Goal: Information Seeking & Learning: Find specific fact

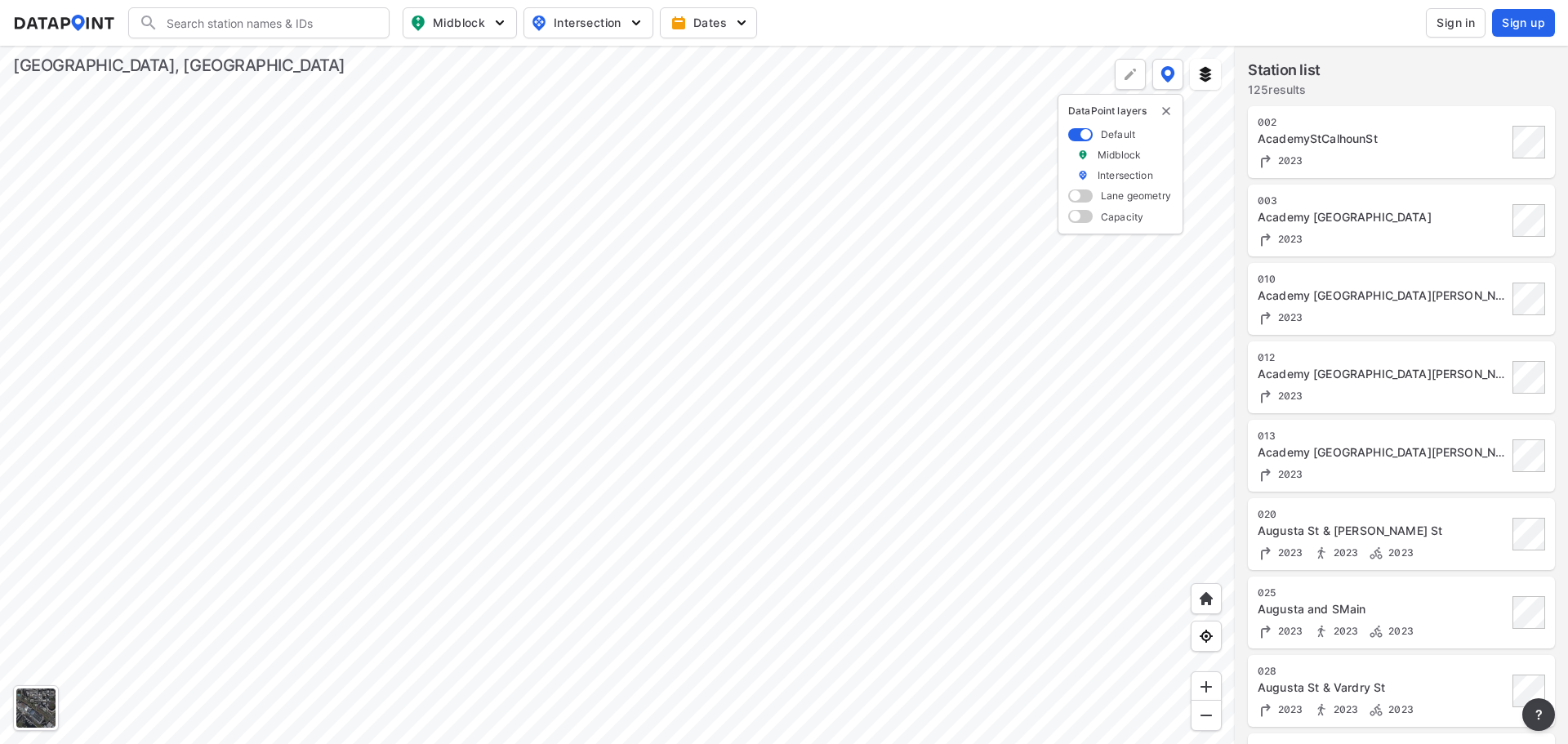
click at [289, 386] on div at bounding box center [617, 394] width 1235 height 698
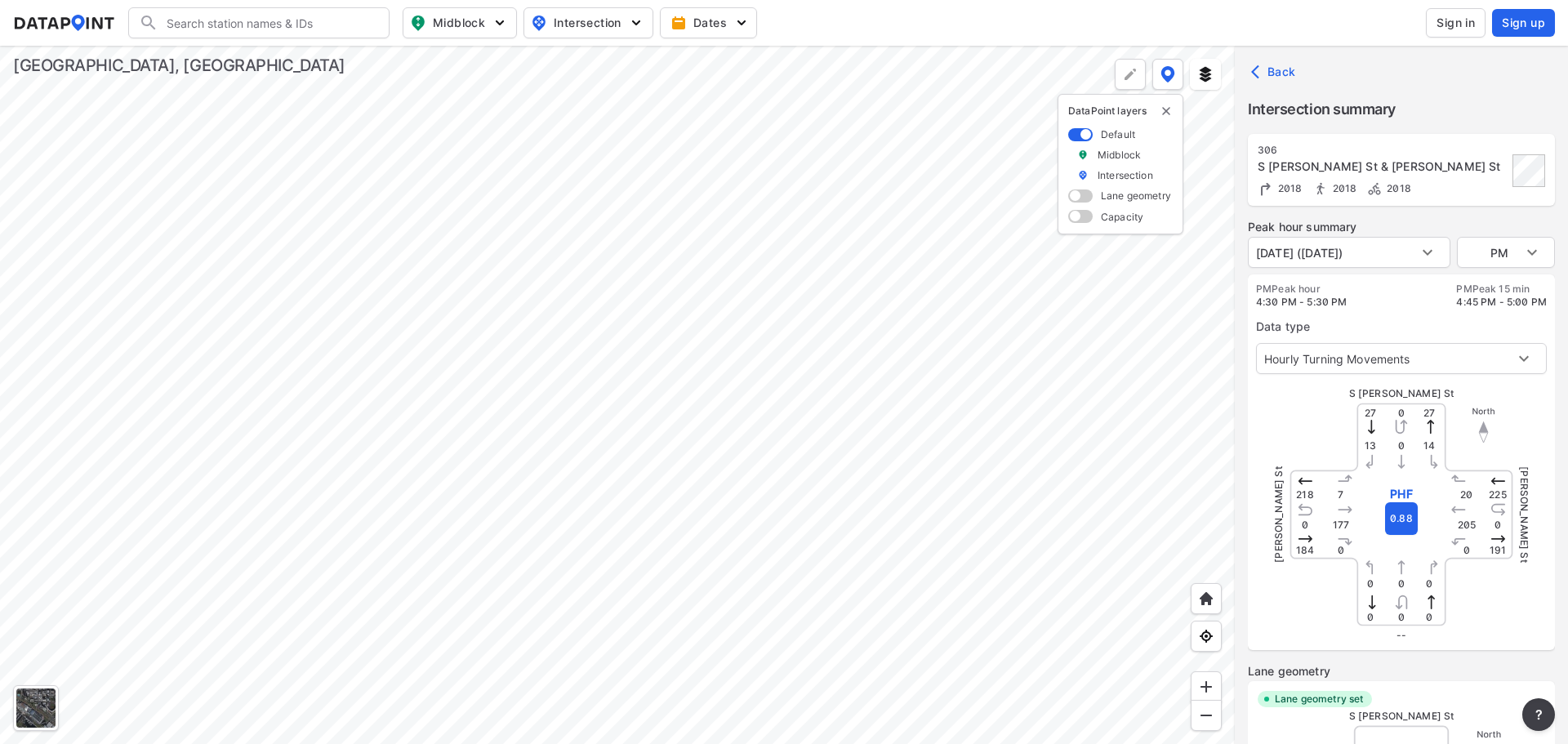
click at [495, 449] on div at bounding box center [617, 394] width 1235 height 698
type input "3382"
click at [571, 466] on div at bounding box center [617, 394] width 1235 height 698
type input "3385"
click at [782, 496] on div at bounding box center [617, 394] width 1235 height 698
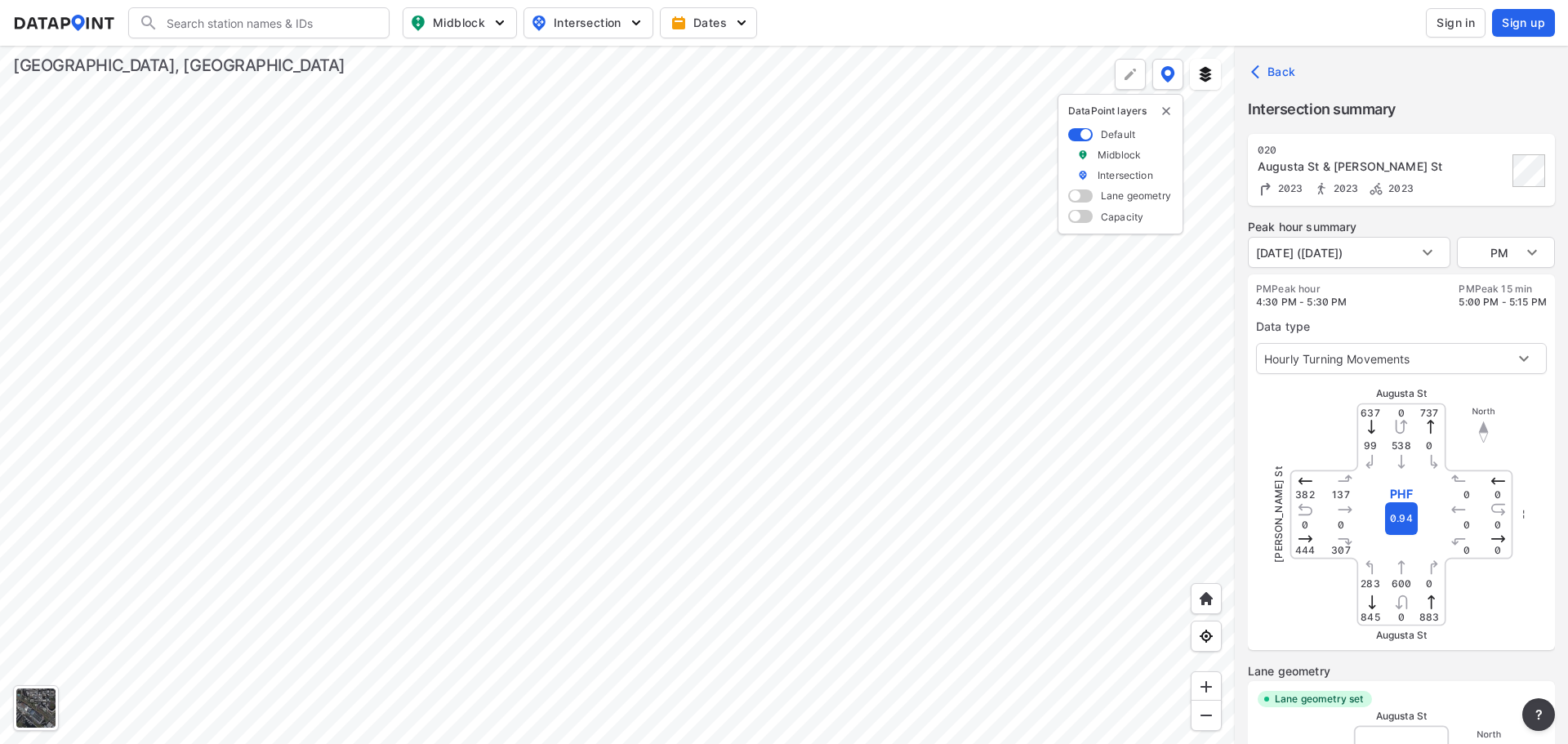
type input "4087"
click at [1429, 251] on body "Search Please enter a search term. Midblock Intersection Dates Sign in Sign up …" at bounding box center [784, 372] width 1568 height 744
click at [1349, 251] on li "[DATE] ([DATE])" at bounding box center [1298, 252] width 101 height 31
click at [1479, 251] on body "Search Please enter a search term. Midblock Intersection Dates Sign in Sign up …" at bounding box center [784, 372] width 1568 height 744
click at [1481, 221] on li "MID" at bounding box center [1506, 221] width 98 height 31
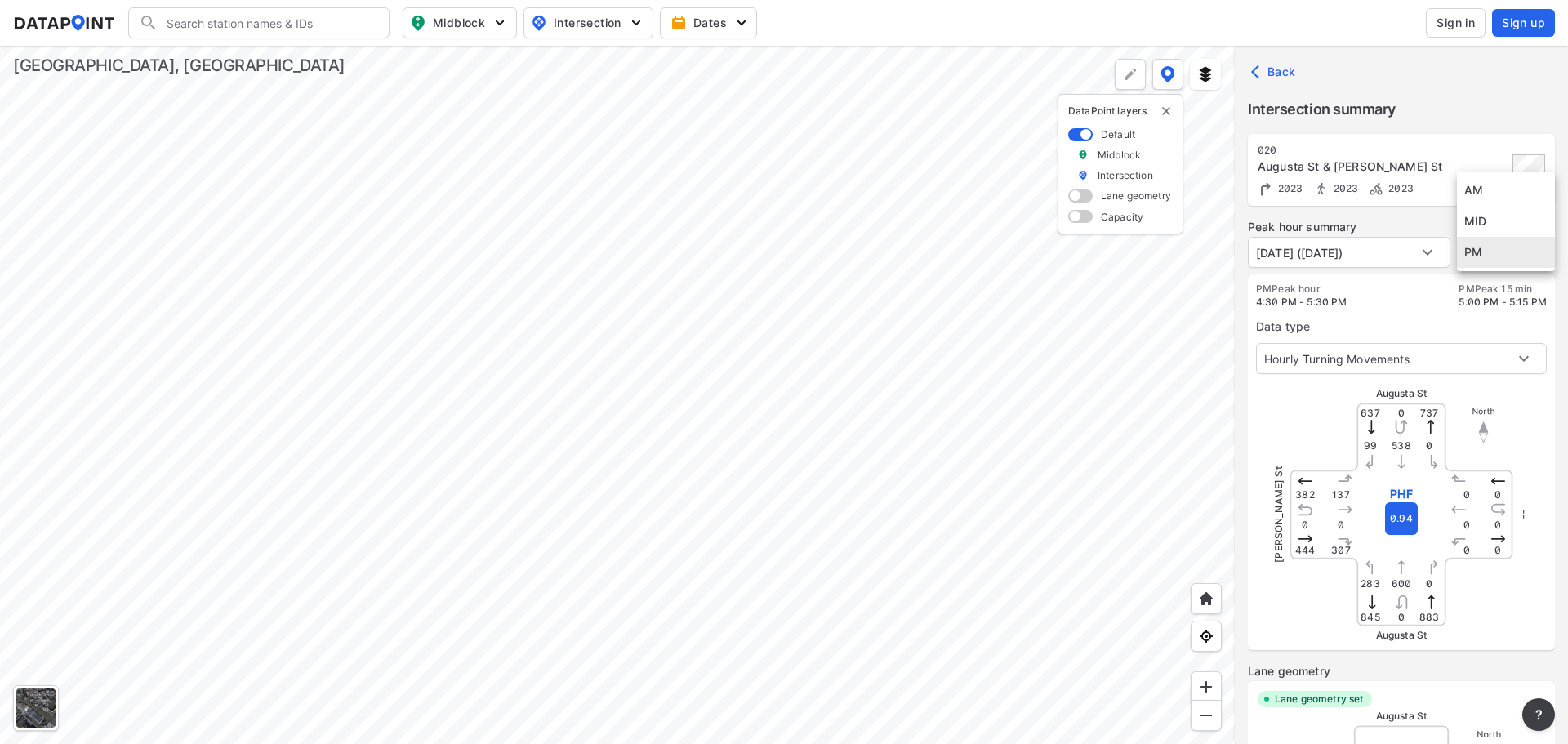
type input "MID"
click at [174, 476] on div at bounding box center [617, 394] width 1235 height 698
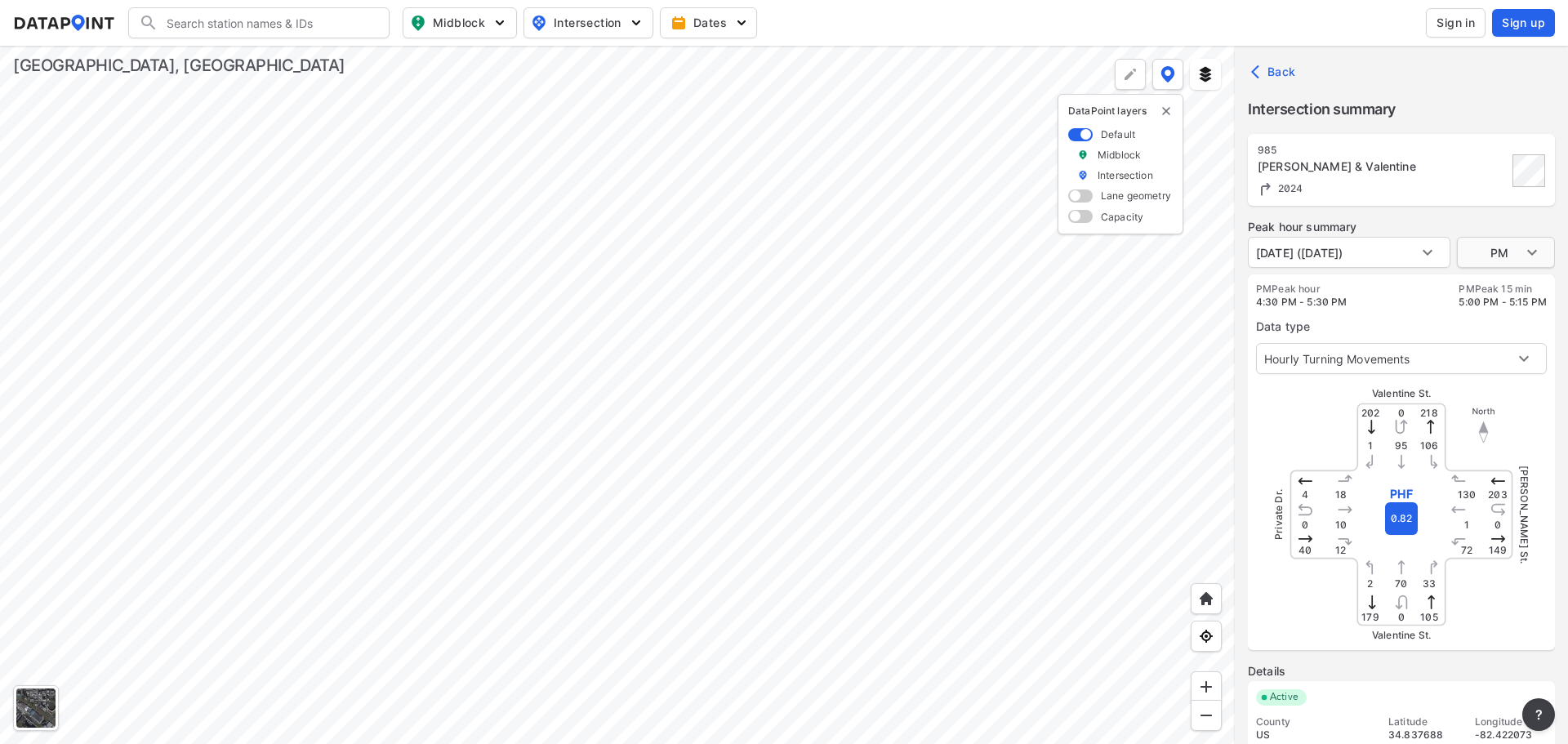
click at [1487, 251] on body "Search Please enter a search term. Midblock Intersection Dates Sign in Sign up …" at bounding box center [784, 372] width 1568 height 744
click at [1488, 223] on li "MID" at bounding box center [1506, 221] width 98 height 31
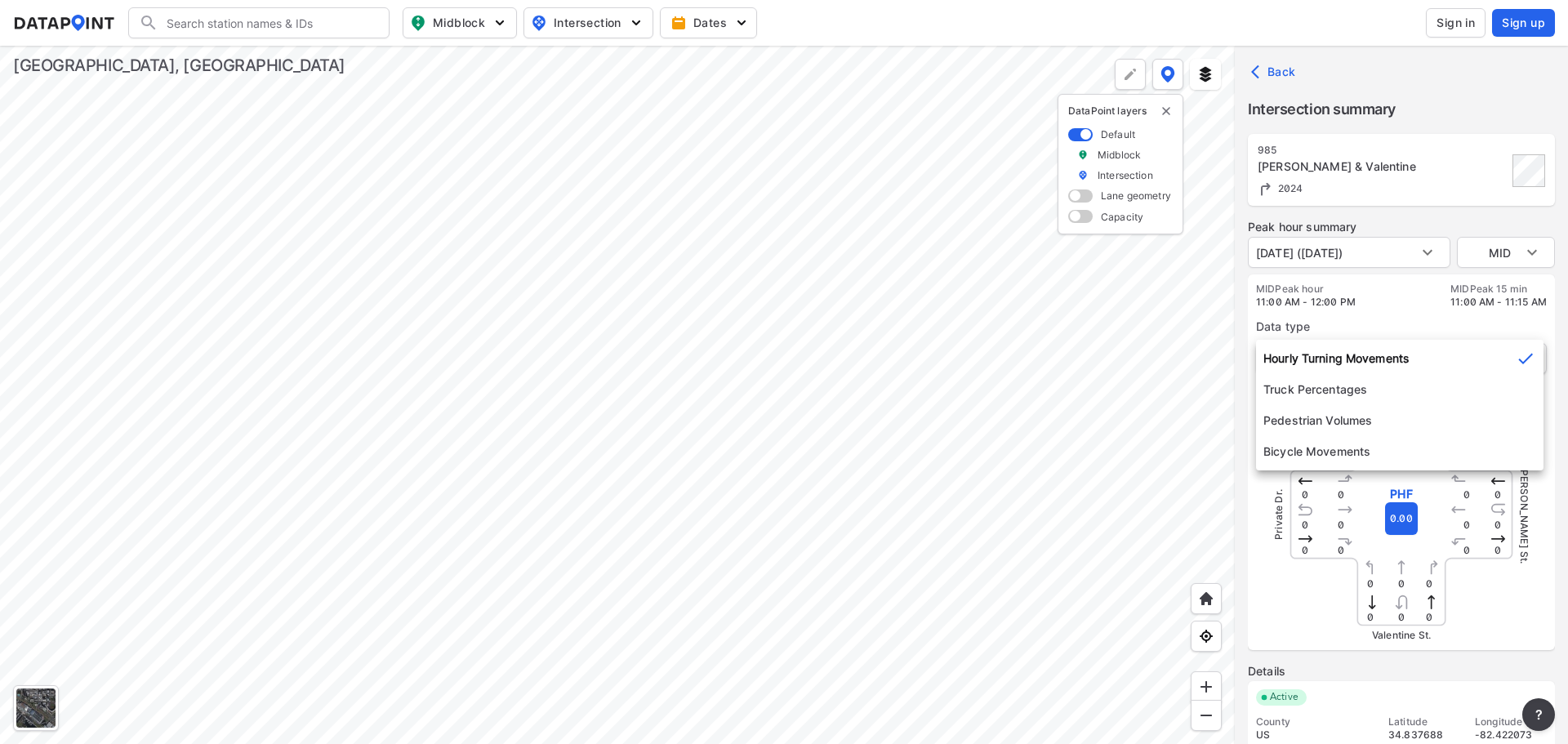
click at [1509, 360] on body "Search Please enter a search term. Midblock Intersection Dates Sign in Sign up …" at bounding box center [784, 372] width 1568 height 744
click at [1536, 254] on div at bounding box center [784, 372] width 1568 height 744
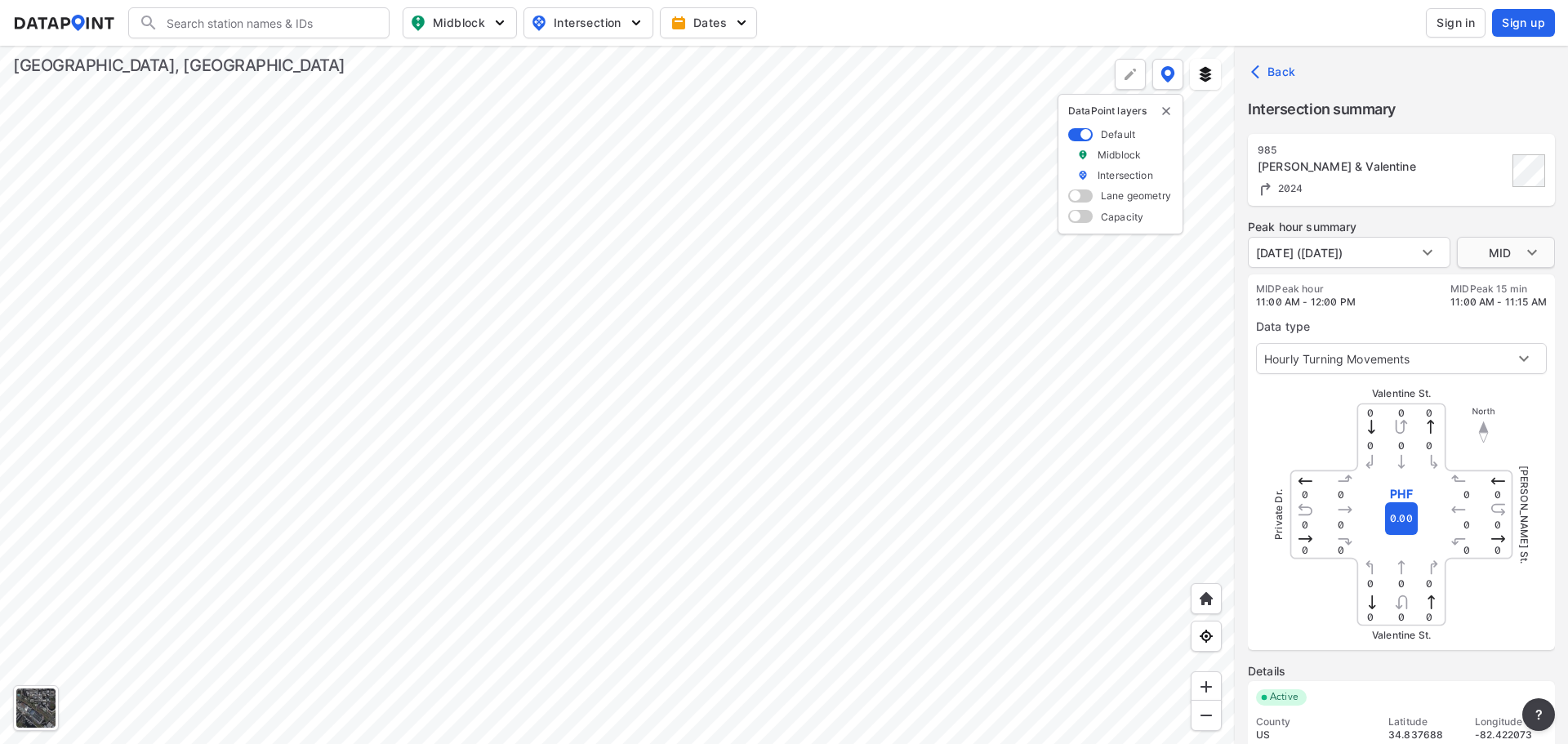
click at [1529, 262] on body "Search Please enter a search term. Midblock Intersection Dates Sign in Sign up …" at bounding box center [784, 372] width 1568 height 744
click at [1516, 225] on li "AM" at bounding box center [1506, 221] width 98 height 31
type input "AM"
click at [250, 421] on div at bounding box center [617, 394] width 1235 height 698
click at [352, 428] on div at bounding box center [617, 394] width 1235 height 698
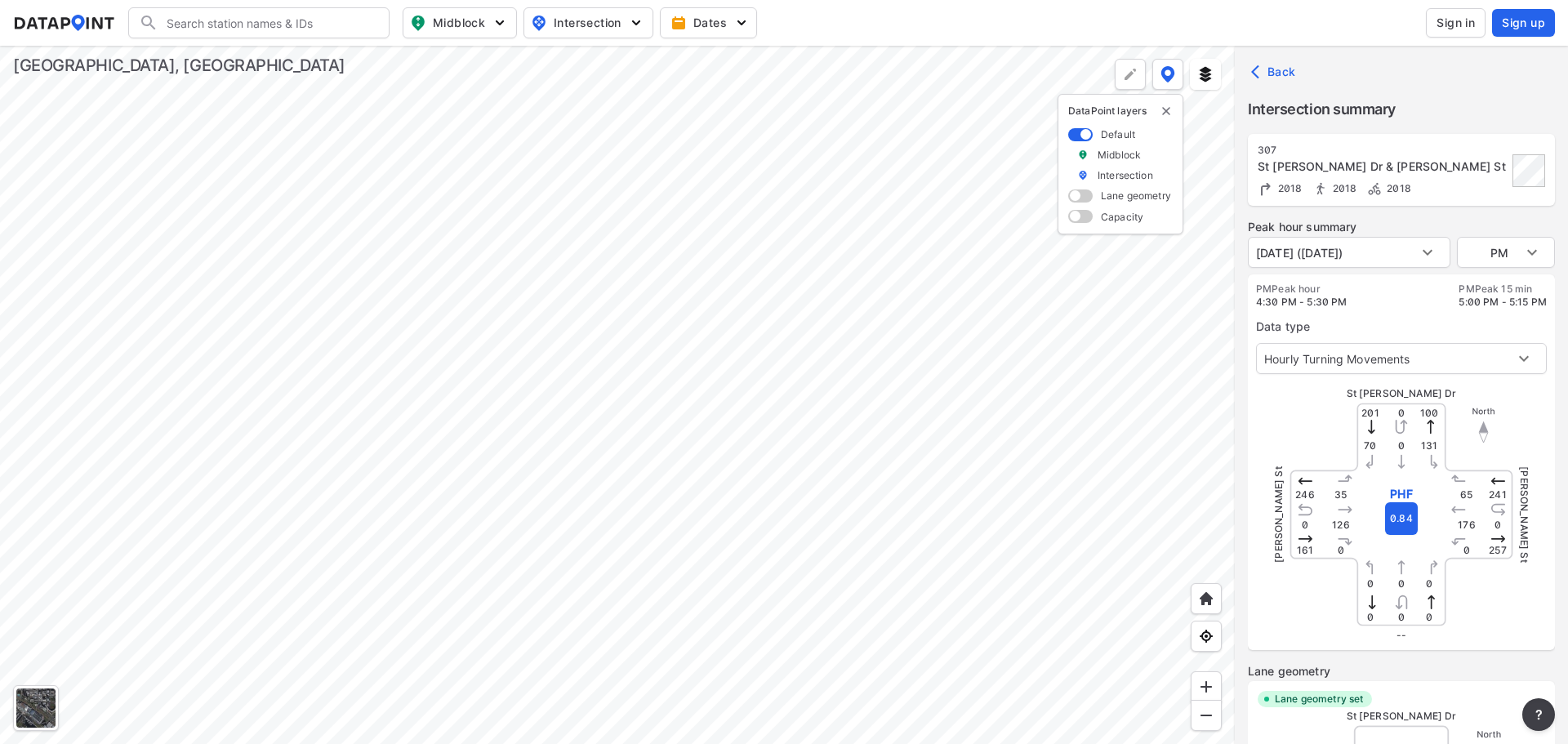
click at [508, 442] on div at bounding box center [617, 394] width 1235 height 698
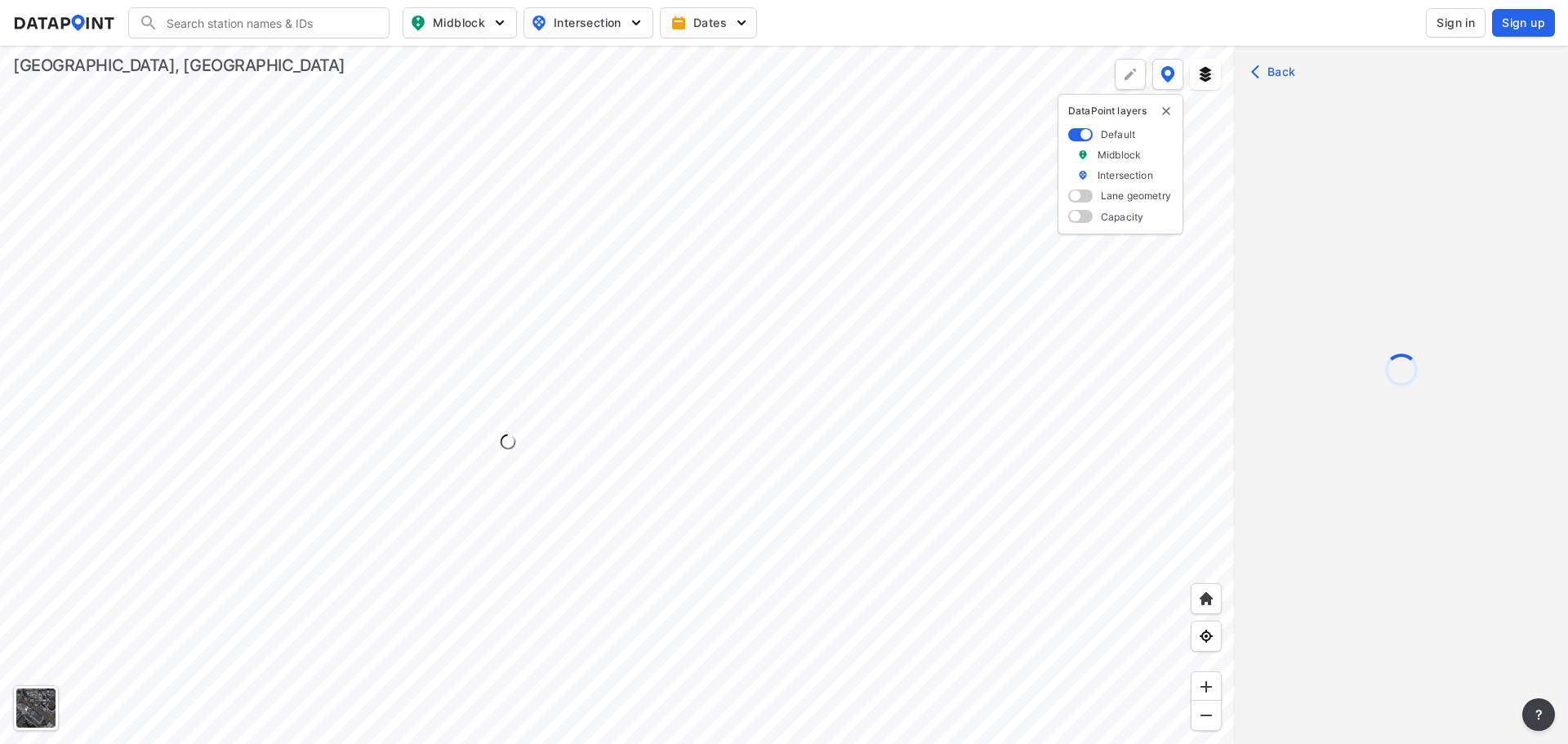
click at [506, 448] on div at bounding box center [617, 394] width 1235 height 698
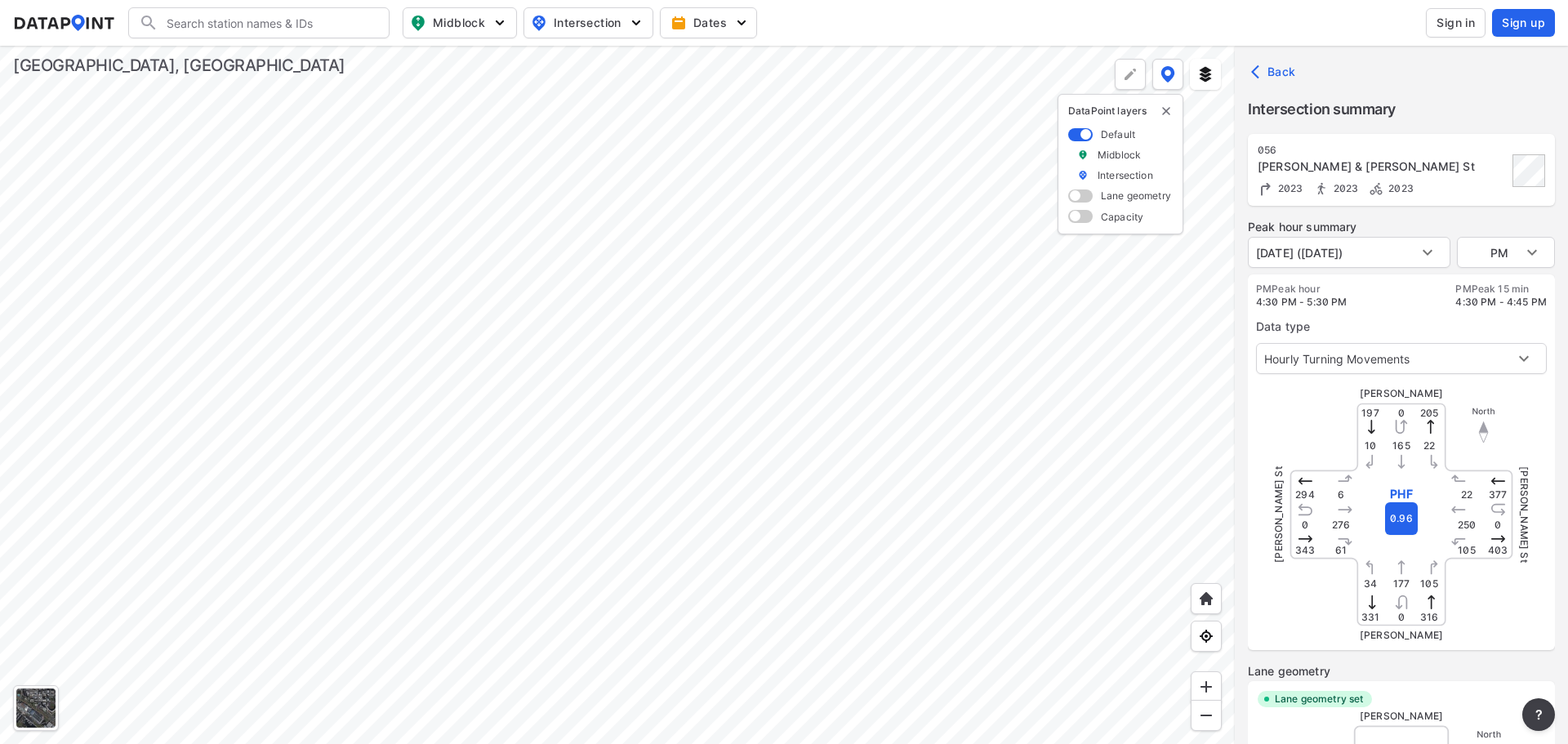
type input "3382"
click at [574, 470] on div at bounding box center [617, 394] width 1235 height 698
type input "3385"
